Goal: Contribute content

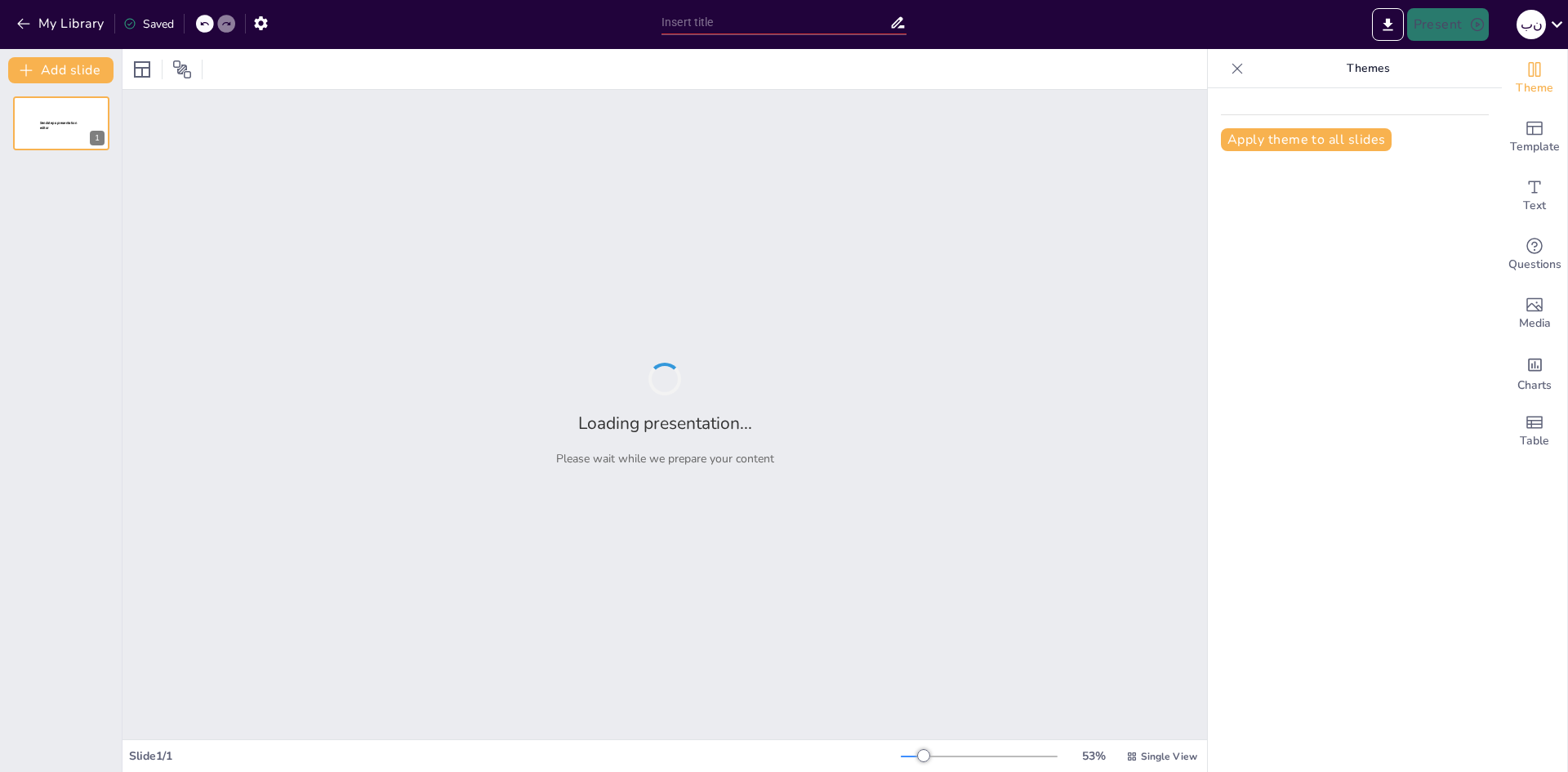
type input "نظم البناء المعياري: الابتكار في البناء المستدام"
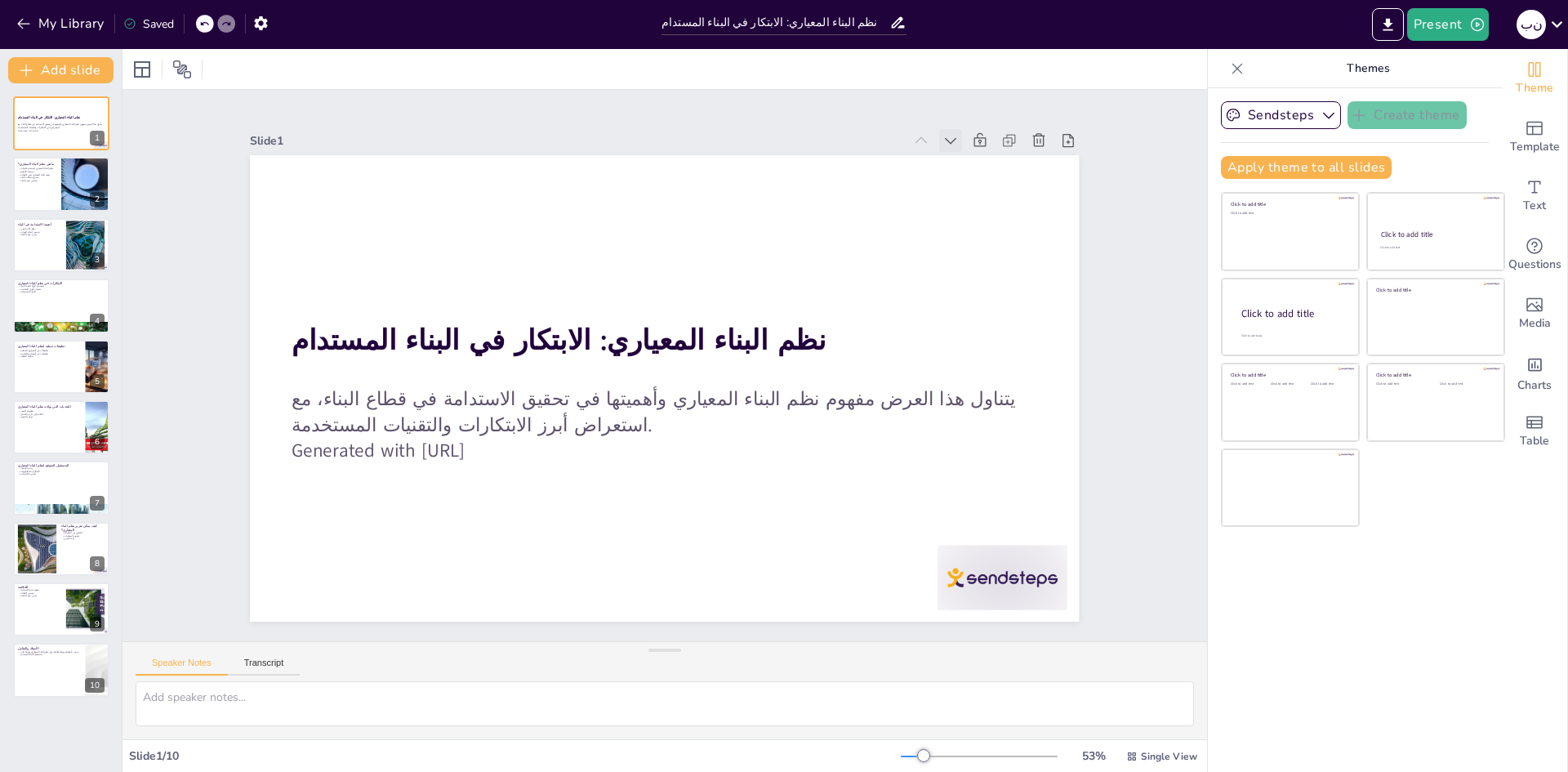
click at [964, 163] on icon at bounding box center [973, 172] width 18 height 18
click at [57, 123] on div at bounding box center [61, 123] width 98 height 55
type textarea "استخدام مكونات مسبقة التصنيع يسهل عمليات البناء، حيث يمكن تجهيز هذه المكونات في…"
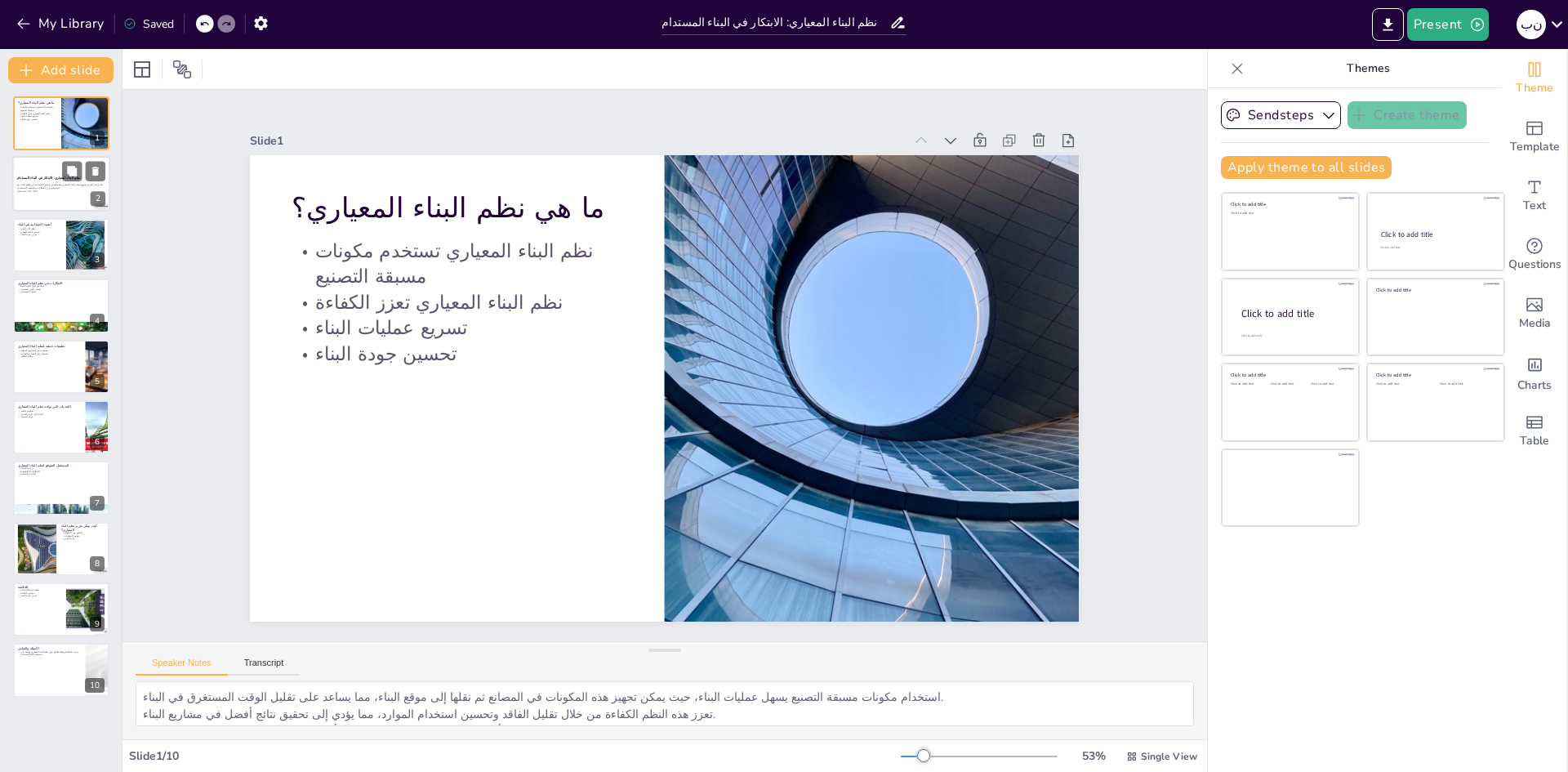
click at [54, 176] on strong "نظم البناء المعياري: الابتكار في البناء المستدام" at bounding box center [49, 178] width 63 height 5
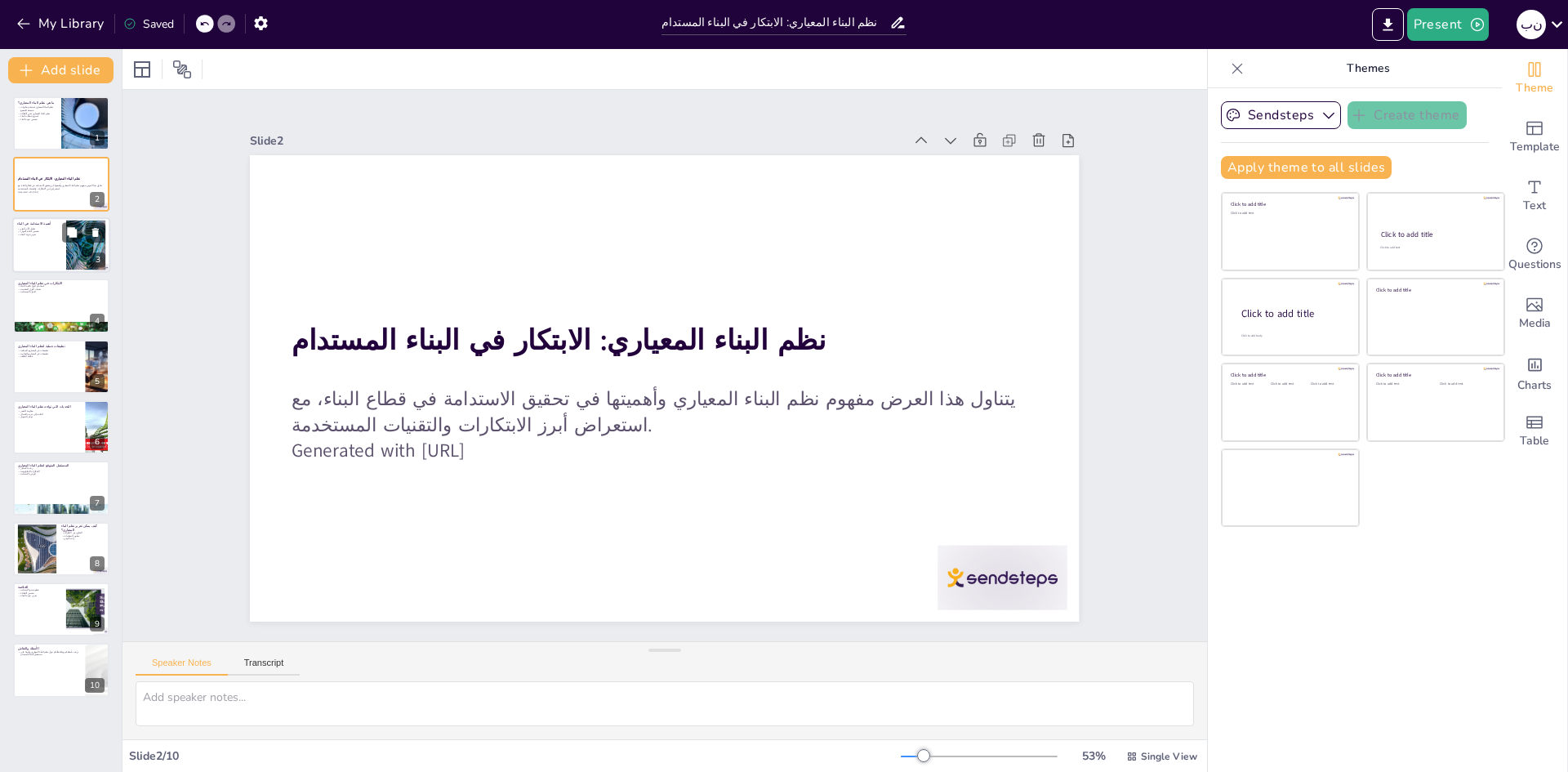
click at [52, 256] on div at bounding box center [61, 244] width 98 height 55
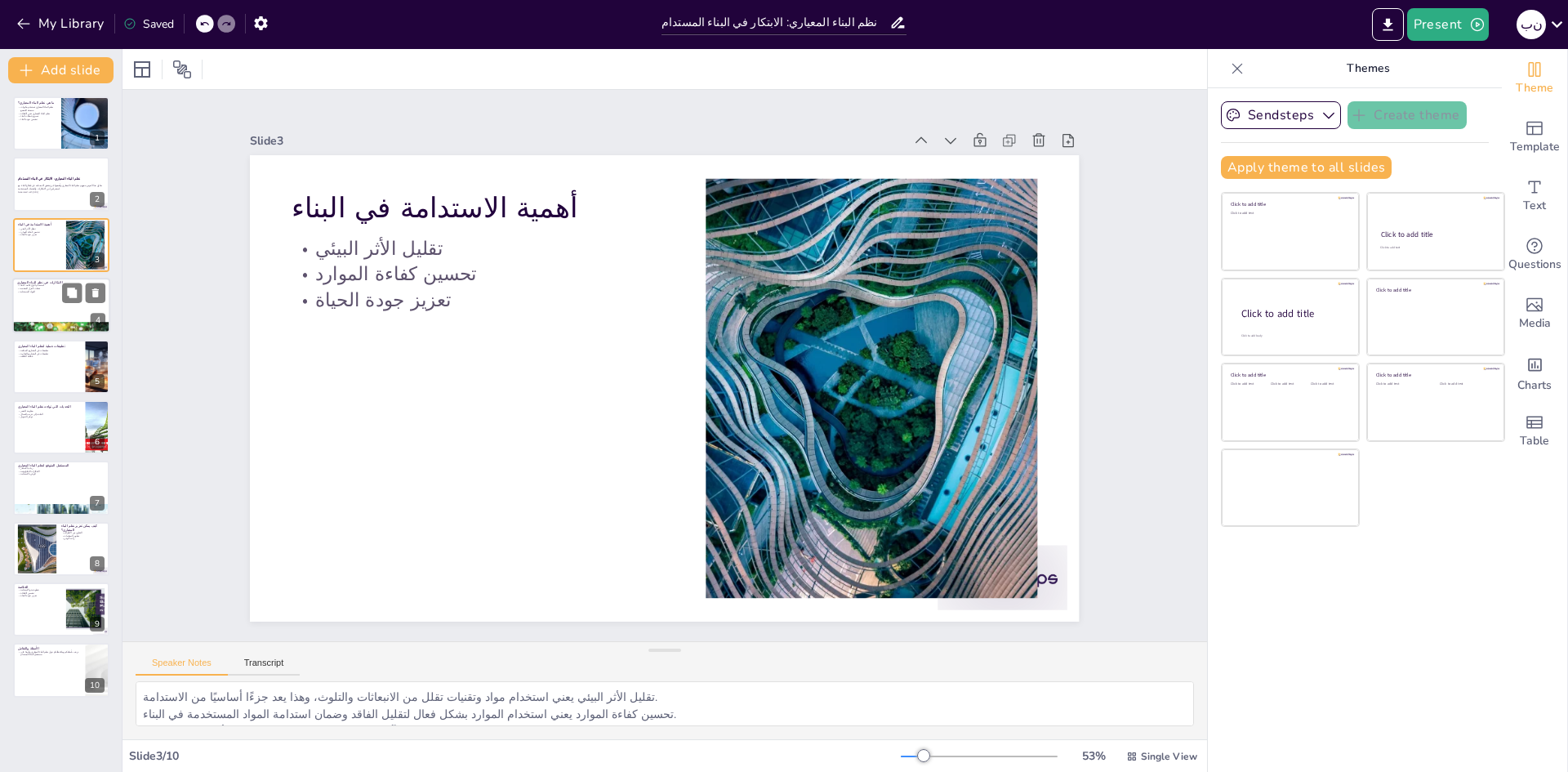
click at [54, 298] on div at bounding box center [61, 305] width 98 height 55
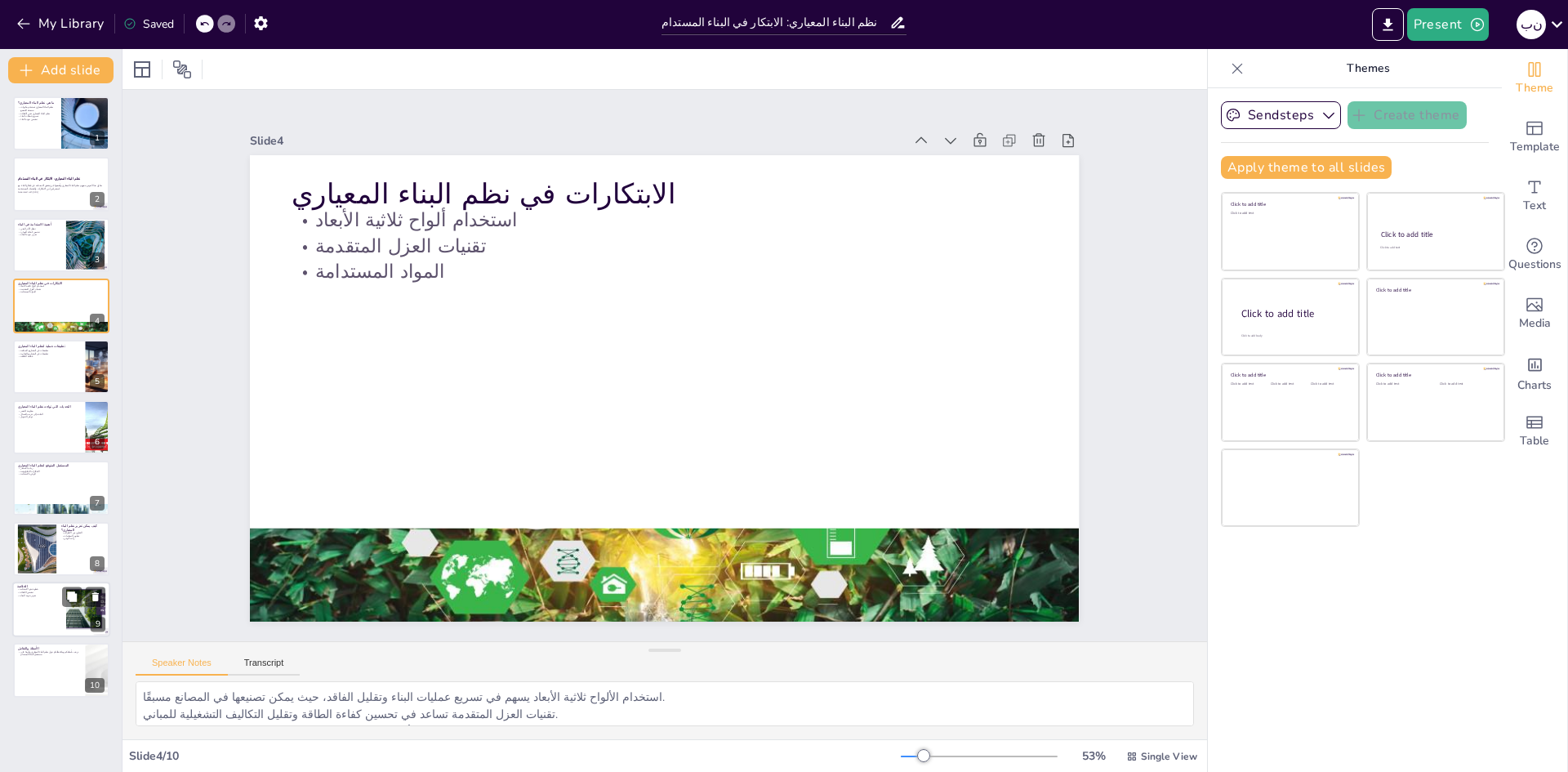
click at [58, 616] on div at bounding box center [61, 608] width 98 height 55
type textarea "نظم البناء المعياري تمثل خطوة مهمة نحو تحقيق الاستدامة في قطاع البناء، مما يسهم…"
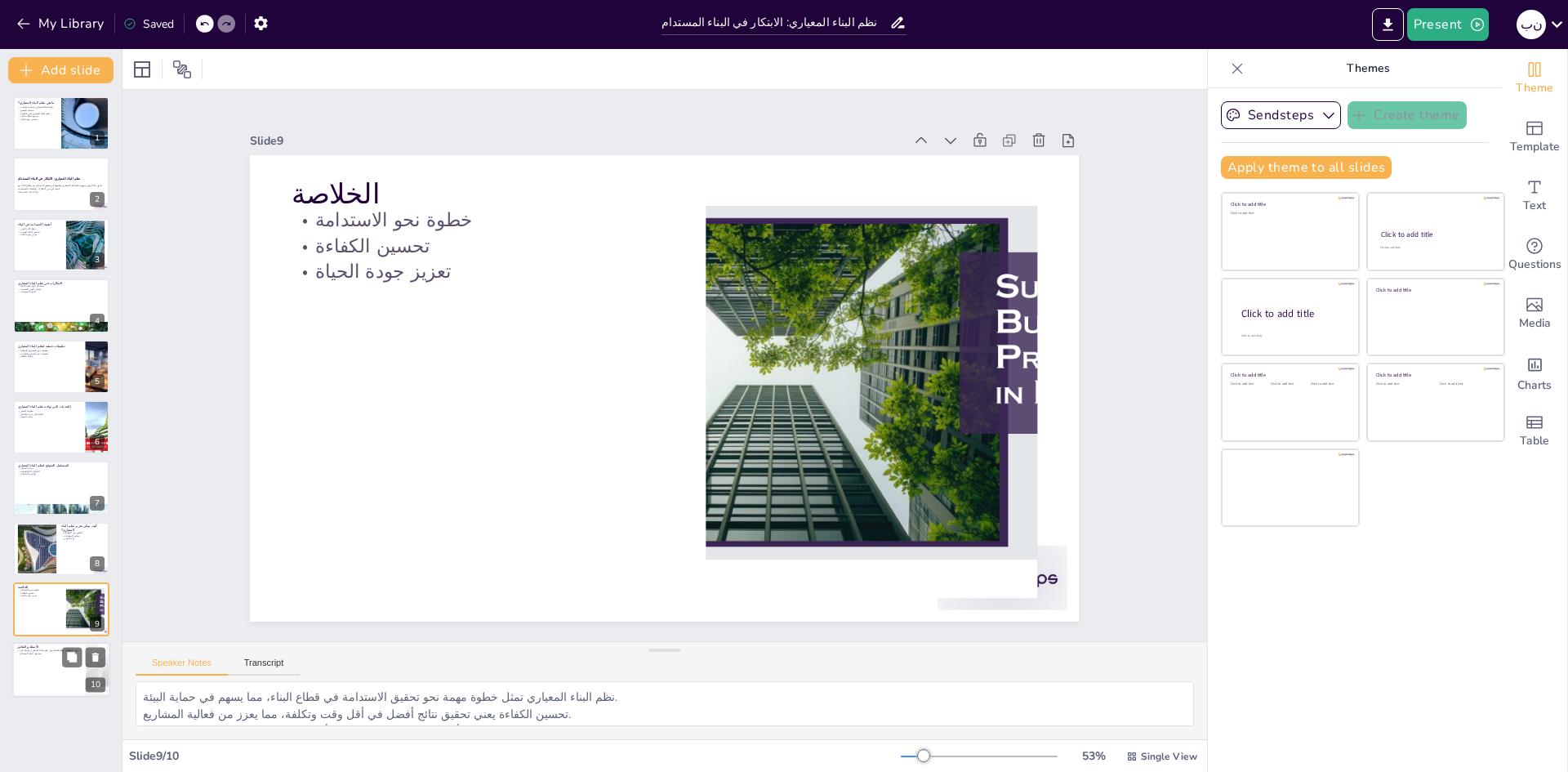
click at [44, 679] on div at bounding box center [61, 670] width 98 height 55
